Goal: Transaction & Acquisition: Subscribe to service/newsletter

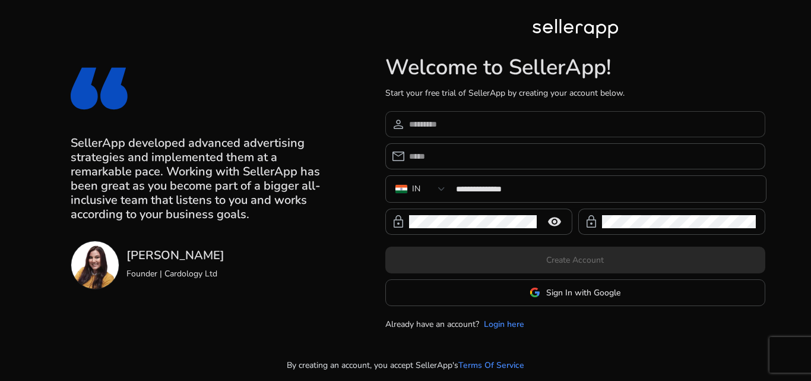
click at [451, 132] on div at bounding box center [582, 124] width 347 height 26
click at [409, 124] on div "person" at bounding box center [397, 124] width 24 height 14
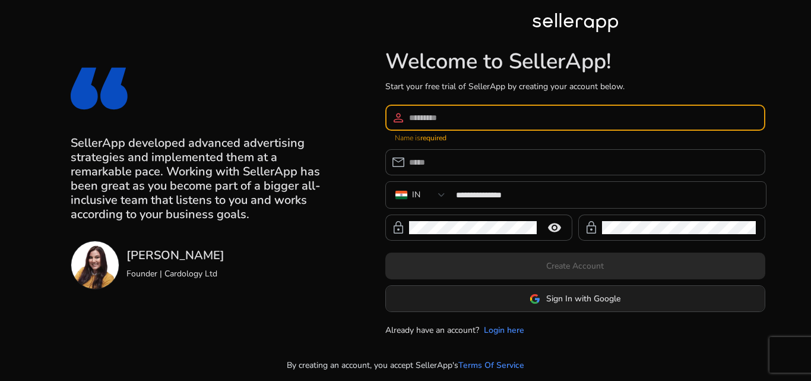
click at [635, 290] on span at bounding box center [575, 298] width 379 height 28
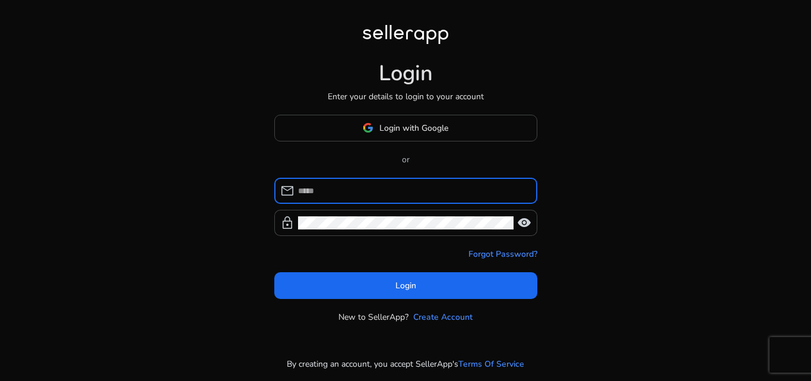
click at [305, 186] on input at bounding box center [413, 190] width 230 height 13
click at [274, 272] on button "Login" at bounding box center [405, 285] width 263 height 27
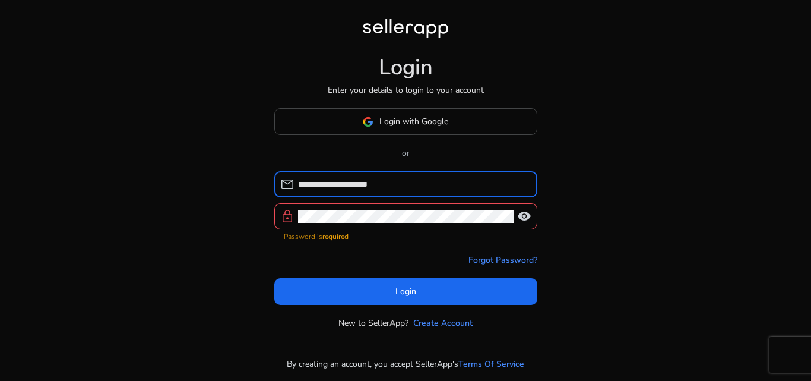
click at [274, 278] on button "Login" at bounding box center [405, 291] width 263 height 27
type input "**********"
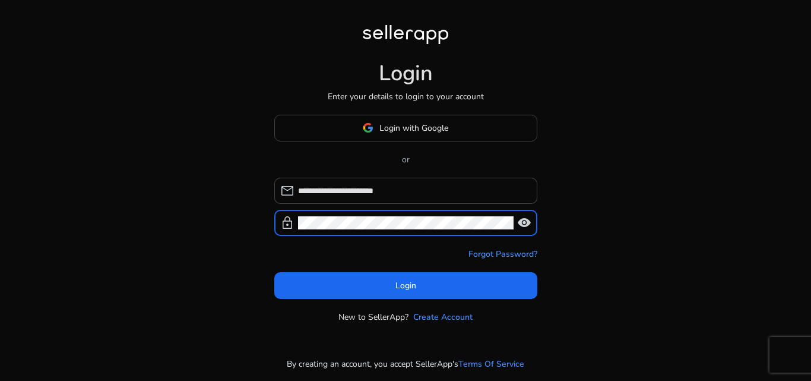
click at [526, 223] on span "visibility" at bounding box center [524, 223] width 14 height 14
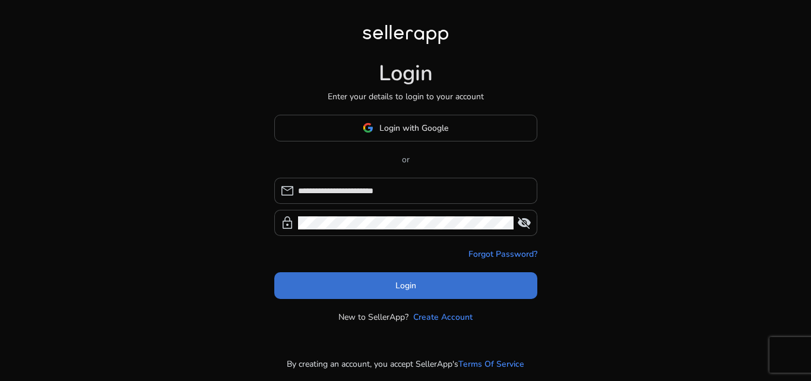
click at [426, 293] on span at bounding box center [405, 285] width 263 height 28
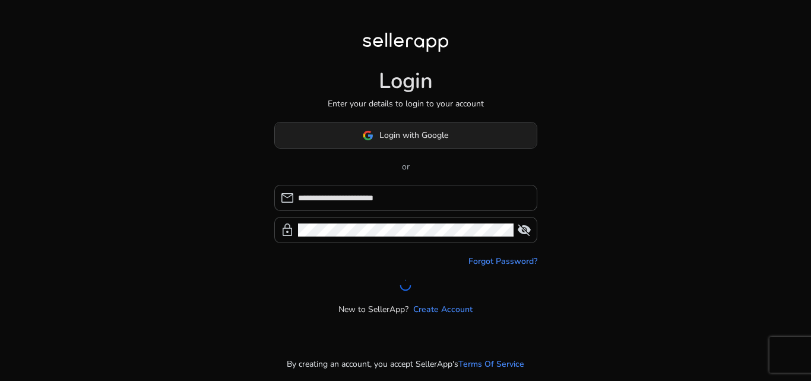
click at [433, 135] on span "Login with Google" at bounding box center [413, 135] width 69 height 12
